Goal: Task Accomplishment & Management: Use online tool/utility

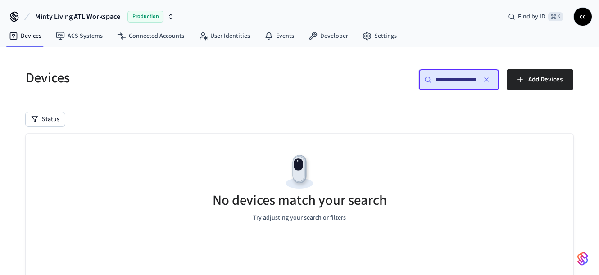
scroll to position [0, 12]
drag, startPoint x: 478, startPoint y: 81, endPoint x: 491, endPoint y: 81, distance: 13.1
click at [491, 81] on div "**********" at bounding box center [459, 80] width 81 height 22
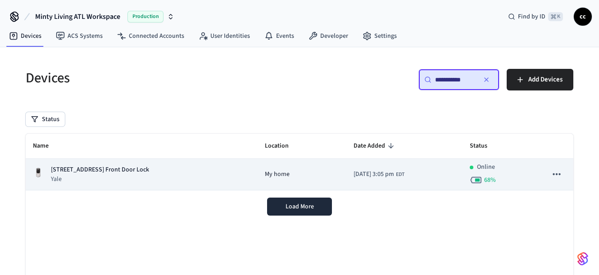
type input "**********"
click at [149, 175] on p "Yale" at bounding box center [100, 179] width 98 height 9
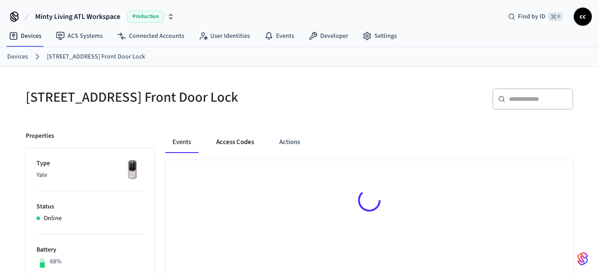
click at [246, 147] on button "Access Codes" at bounding box center [235, 143] width 52 height 22
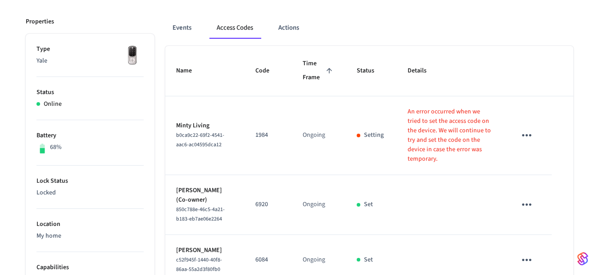
scroll to position [79, 0]
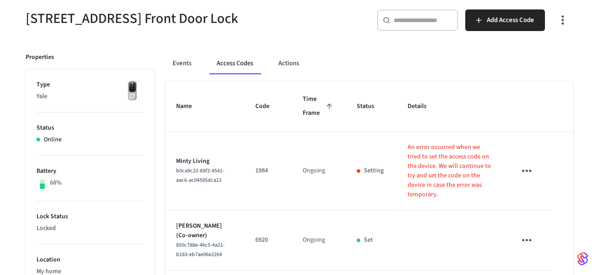
click at [303, 115] on span "Time Frame" at bounding box center [319, 106] width 32 height 28
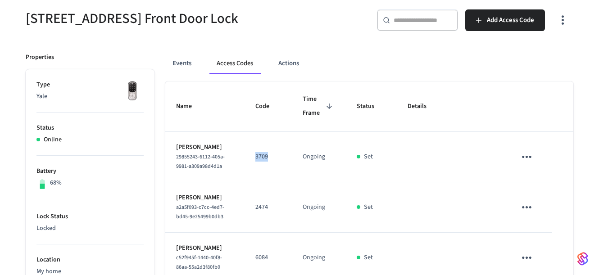
drag, startPoint x: 264, startPoint y: 157, endPoint x: 246, endPoint y: 157, distance: 18.9
click at [246, 157] on td "3709" at bounding box center [268, 157] width 47 height 50
copy p "3709"
drag, startPoint x: 266, startPoint y: 212, endPoint x: 245, endPoint y: 214, distance: 21.3
click at [245, 214] on td "2474" at bounding box center [268, 207] width 47 height 50
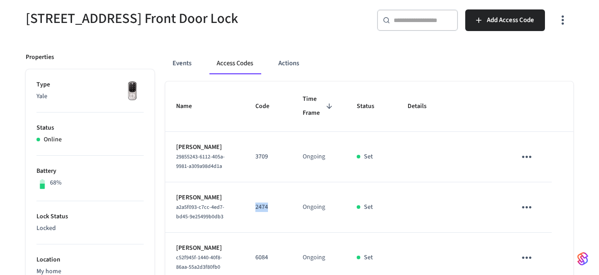
copy p "2474"
click at [306, 109] on span "Time Frame" at bounding box center [319, 106] width 32 height 28
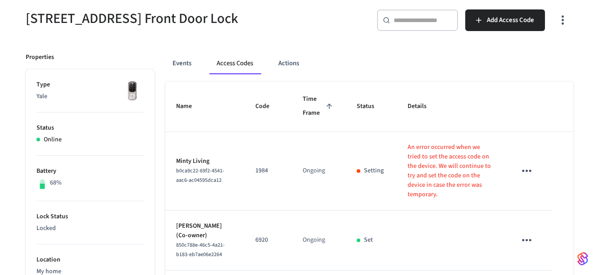
click at [82, 28] on div "[STREET_ADDRESS] Front Door Lock" at bounding box center [154, 19] width 279 height 40
click at [87, 22] on h5 "[STREET_ADDRESS] Front Door Lock" at bounding box center [160, 18] width 269 height 18
drag, startPoint x: 25, startPoint y: 17, endPoint x: 81, endPoint y: 16, distance: 56.3
click at [81, 16] on div "[STREET_ADDRESS] Front Door Lock" at bounding box center [154, 19] width 279 height 40
copy h5 "665 Aubu"
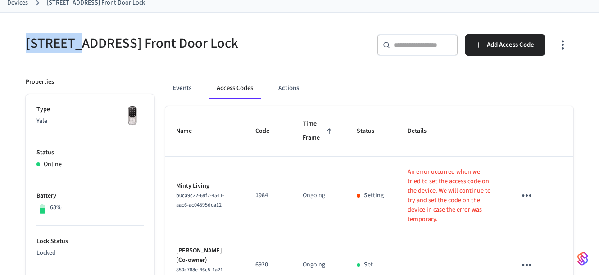
scroll to position [0, 0]
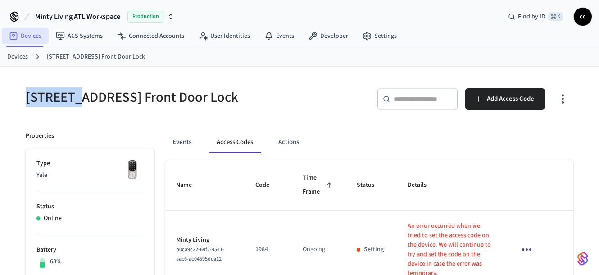
click at [36, 33] on link "Devices" at bounding box center [25, 36] width 47 height 16
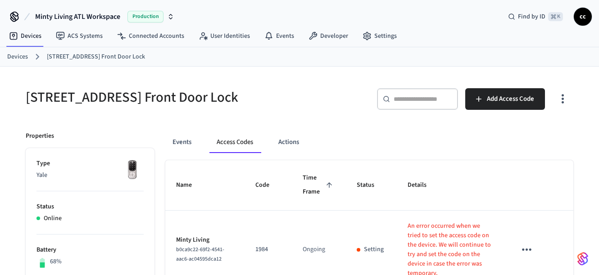
click at [444, 99] on input "text" at bounding box center [423, 99] width 59 height 9
paste input "********"
type input "********"
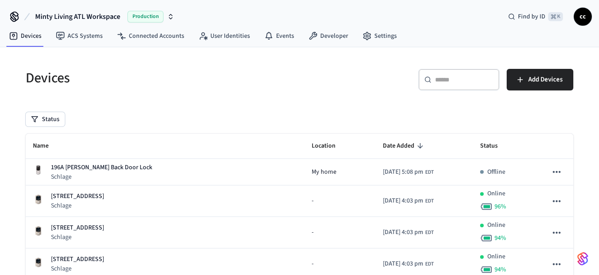
click at [331, 73] on div "​ ​ Add Devices" at bounding box center [439, 83] width 269 height 29
